Goal: Information Seeking & Learning: Learn about a topic

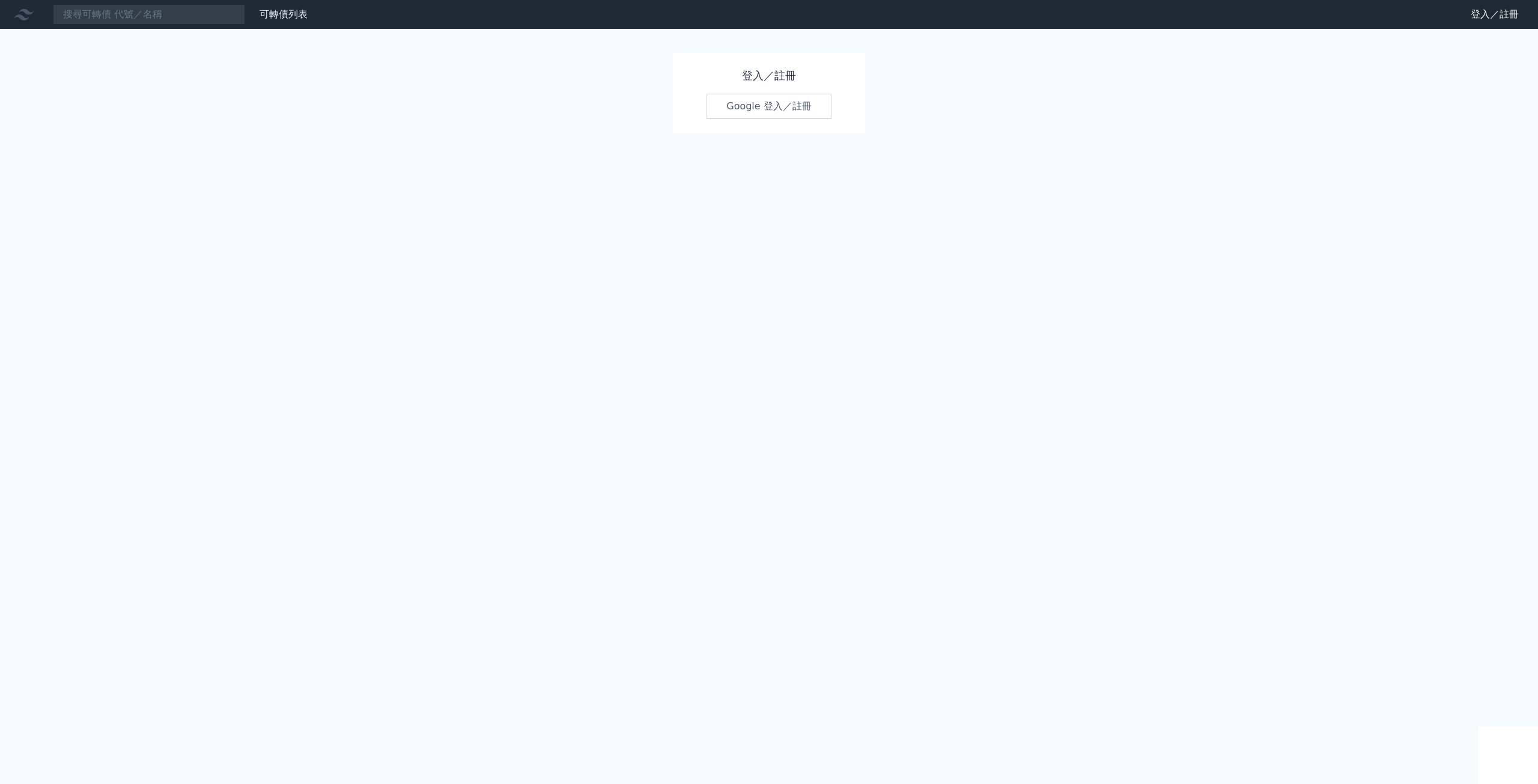
click at [801, 105] on link "Google 登入／註冊" at bounding box center [768, 106] width 125 height 25
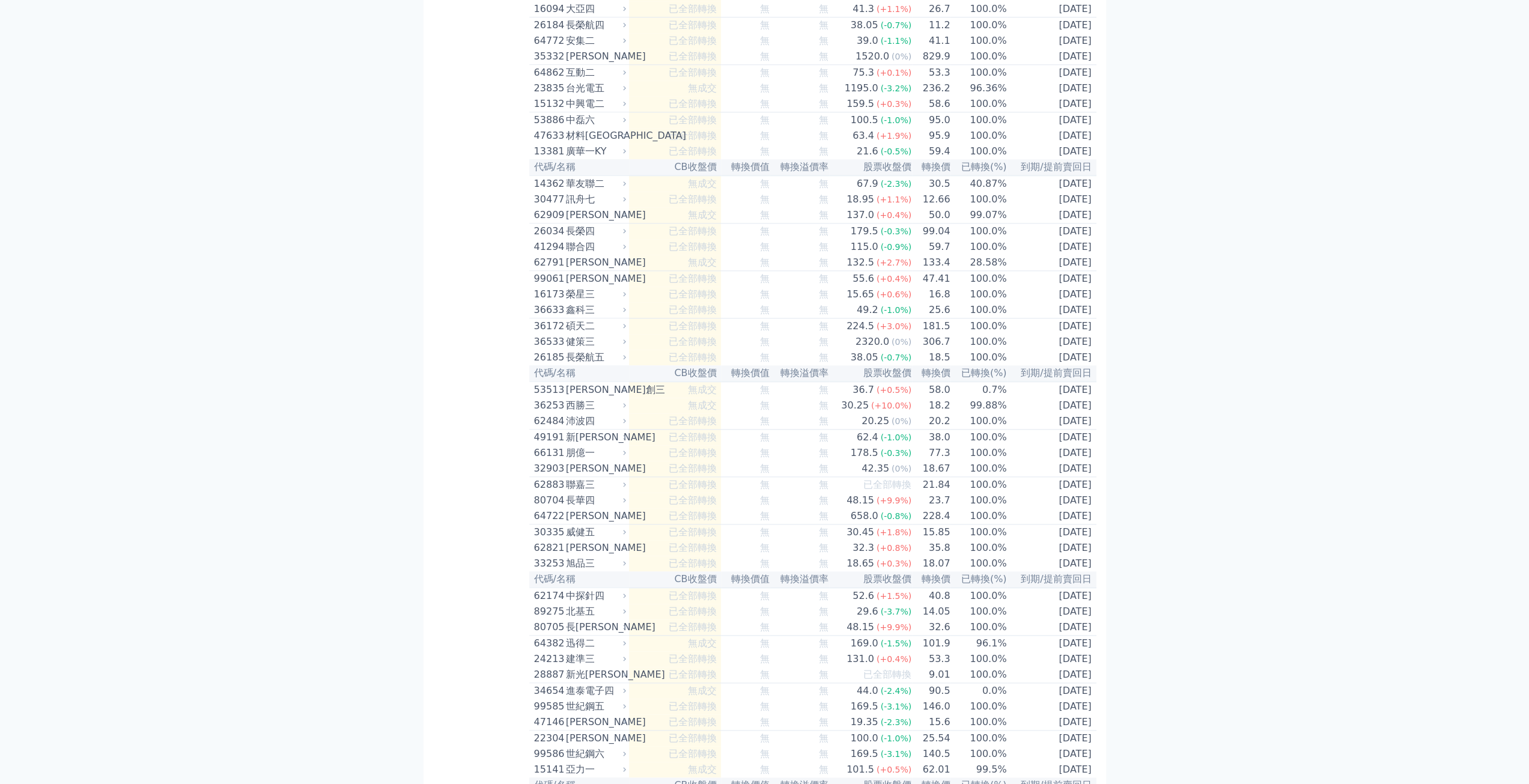
scroll to position [5744, 0]
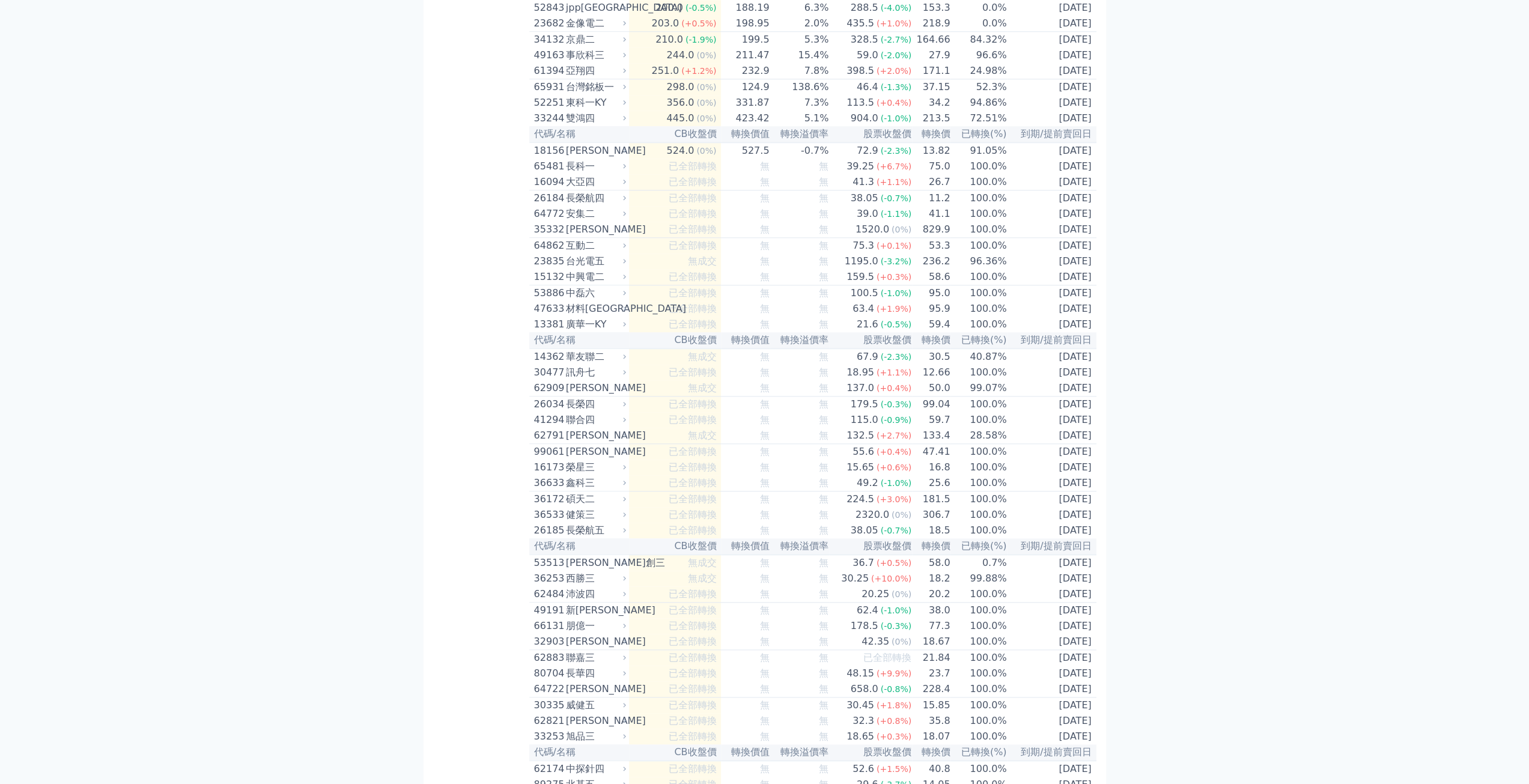
scroll to position [5464, 0]
